Goal: Information Seeking & Learning: Compare options

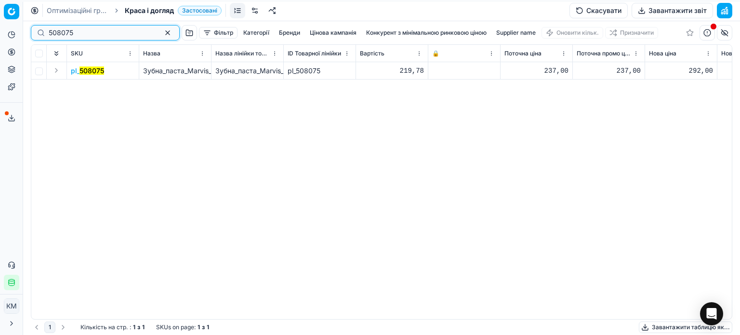
drag, startPoint x: 27, startPoint y: 30, endPoint x: 0, endPoint y: 18, distance: 29.8
click at [0, 21] on div "Pricing platform Аналітика Цінова оптимізація Асортимент продукції Шаблони Серв…" at bounding box center [370, 167] width 740 height 335
paste input "12947"
click at [94, 73] on mark "1294775" at bounding box center [92, 70] width 27 height 8
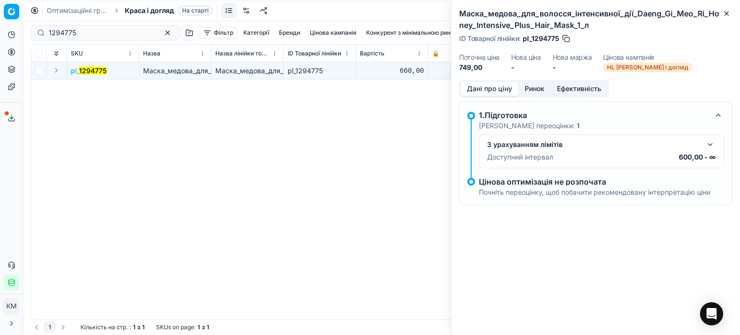
click at [536, 57] on dt "Нова ціна" at bounding box center [526, 57] width 30 height 7
drag, startPoint x: 529, startPoint y: 89, endPoint x: 519, endPoint y: 99, distance: 14.0
click at [528, 89] on button "Ринок" at bounding box center [534, 89] width 32 height 14
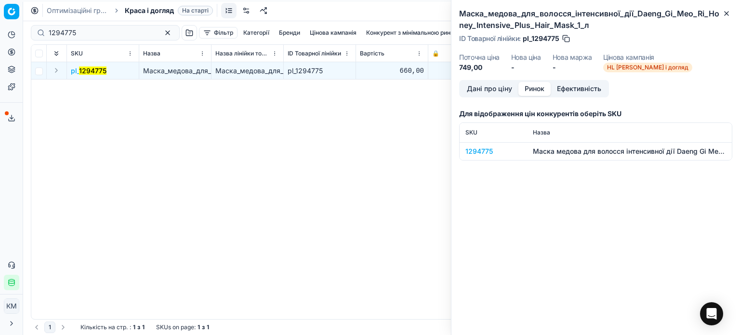
click at [487, 153] on div "1294775" at bounding box center [493, 151] width 56 height 10
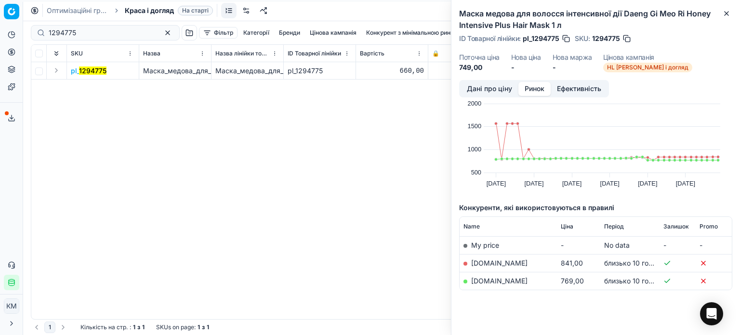
scroll to position [34, 0]
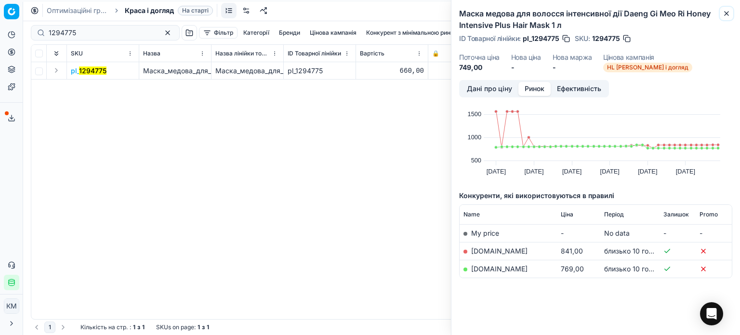
drag, startPoint x: 724, startPoint y: 16, endPoint x: 478, endPoint y: 38, distance: 247.5
click at [724, 17] on icon "button" at bounding box center [726, 14] width 8 height 8
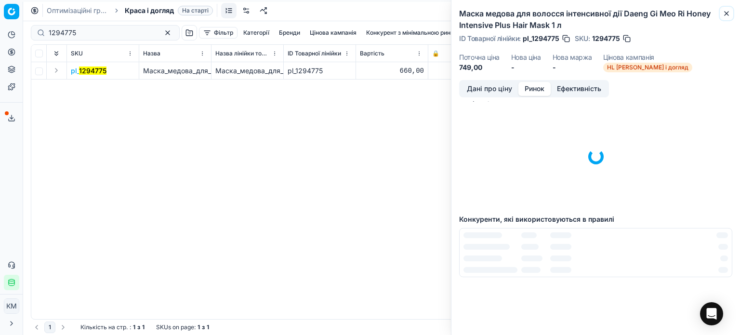
scroll to position [13, 0]
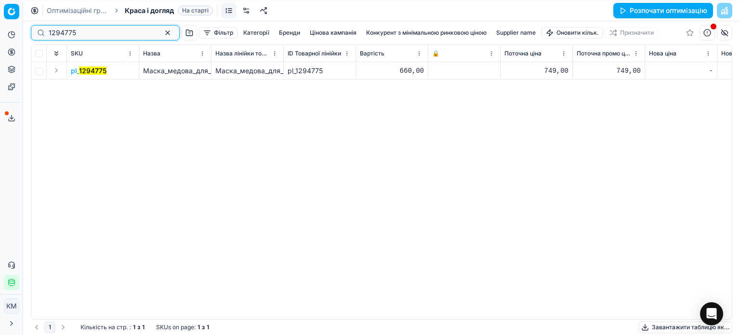
drag, startPoint x: 66, startPoint y: 30, endPoint x: 3, endPoint y: 28, distance: 63.1
click at [3, 28] on div "Pricing platform Аналітика Цінова оптимізація Асортимент продукції Шаблони Серв…" at bounding box center [370, 167] width 740 height 335
paste input "548781"
type input "548781"
click at [99, 69] on mark "548781" at bounding box center [91, 70] width 24 height 8
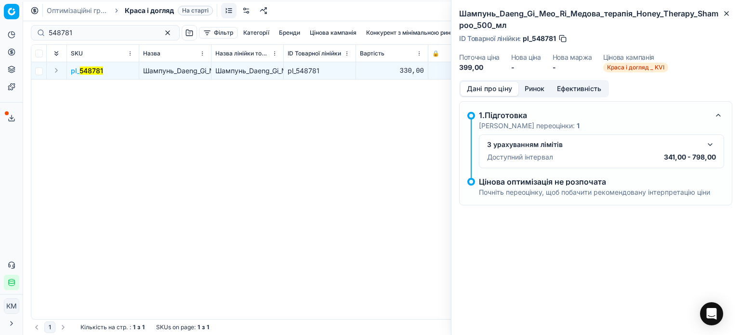
click at [543, 90] on button "Ринок" at bounding box center [534, 89] width 32 height 14
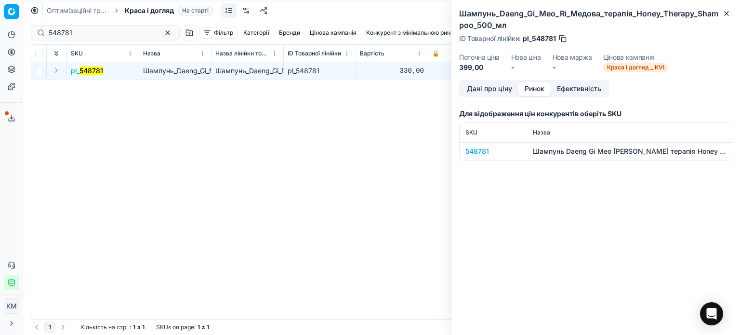
click at [483, 151] on div "548781" at bounding box center [493, 151] width 56 height 10
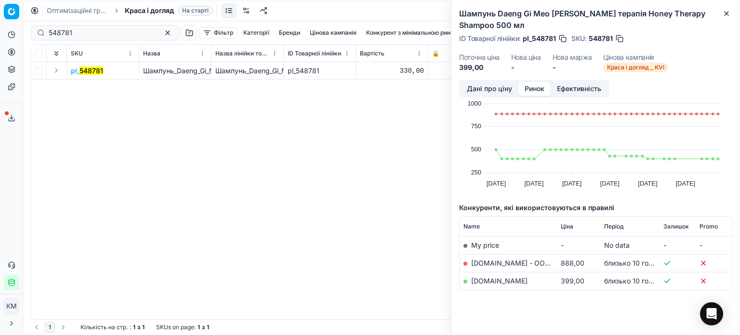
scroll to position [34, 0]
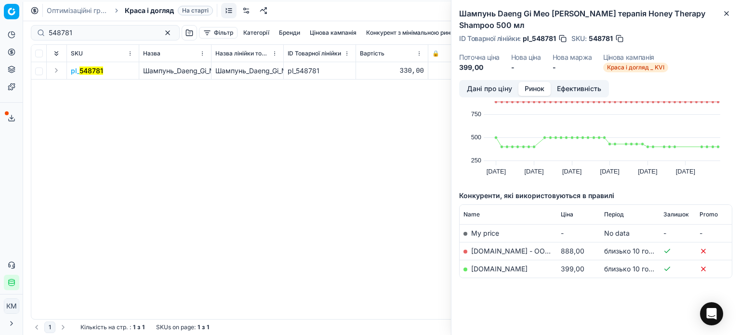
click at [491, 265] on link "[DOMAIN_NAME]" at bounding box center [499, 268] width 56 height 8
drag, startPoint x: 722, startPoint y: 15, endPoint x: 692, endPoint y: 1, distance: 33.8
click at [719, 13] on div "Шампунь Daeng Gi Meo Ri Медова терапія Honey Therapy Shampoo 500 мл ID Товарної…" at bounding box center [595, 167] width 289 height 335
click at [726, 14] on icon "button" at bounding box center [726, 14] width 4 height 4
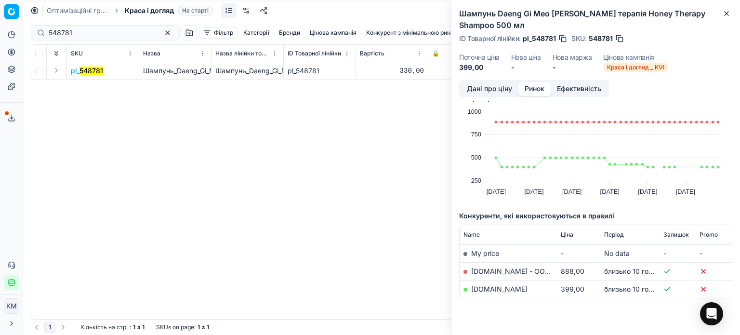
scroll to position [0, 0]
